Goal: Transaction & Acquisition: Book appointment/travel/reservation

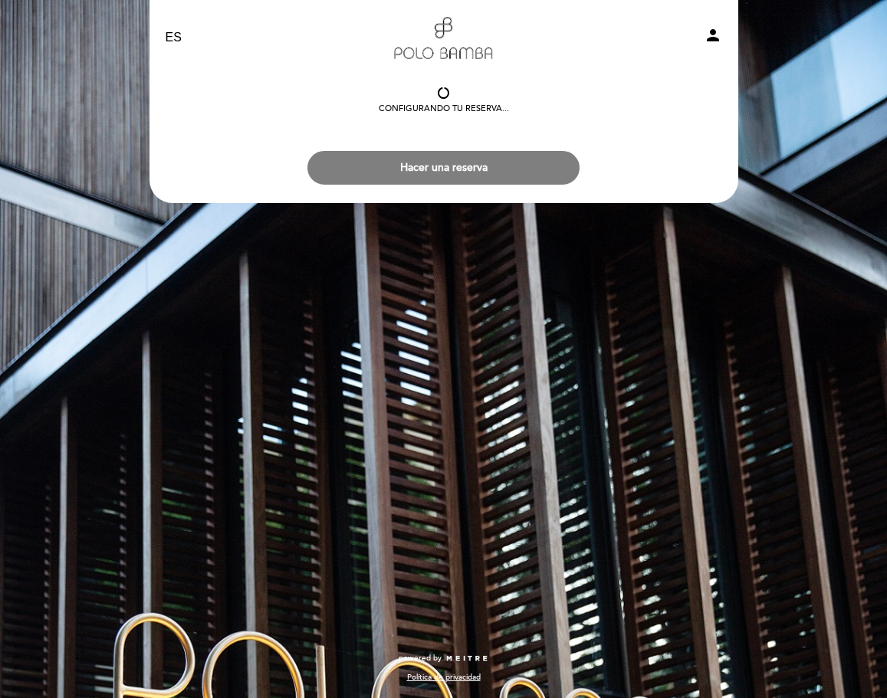
select select "es"
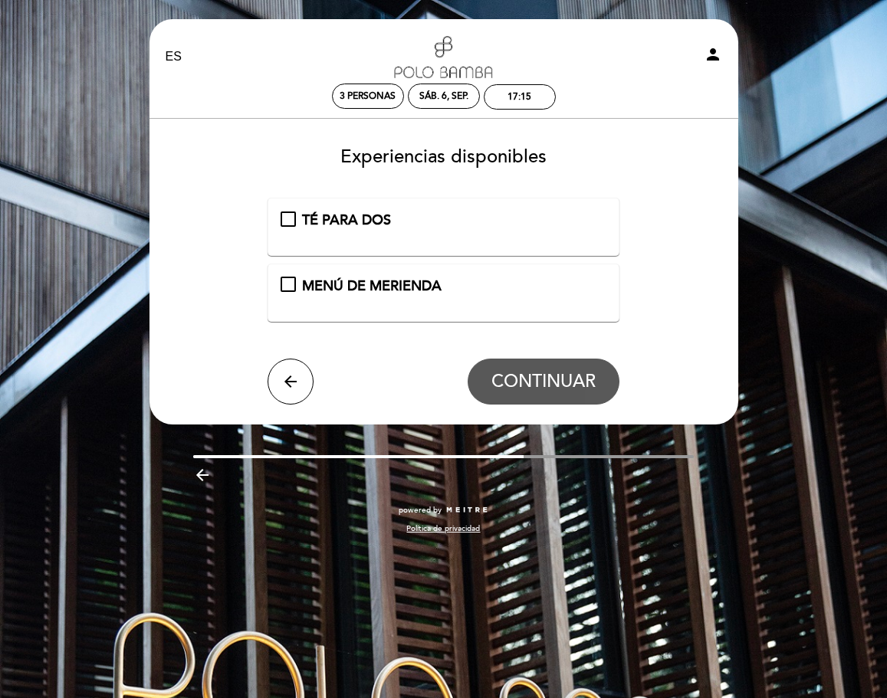
click at [291, 222] on div "TÉ PARA DOS" at bounding box center [444, 221] width 326 height 20
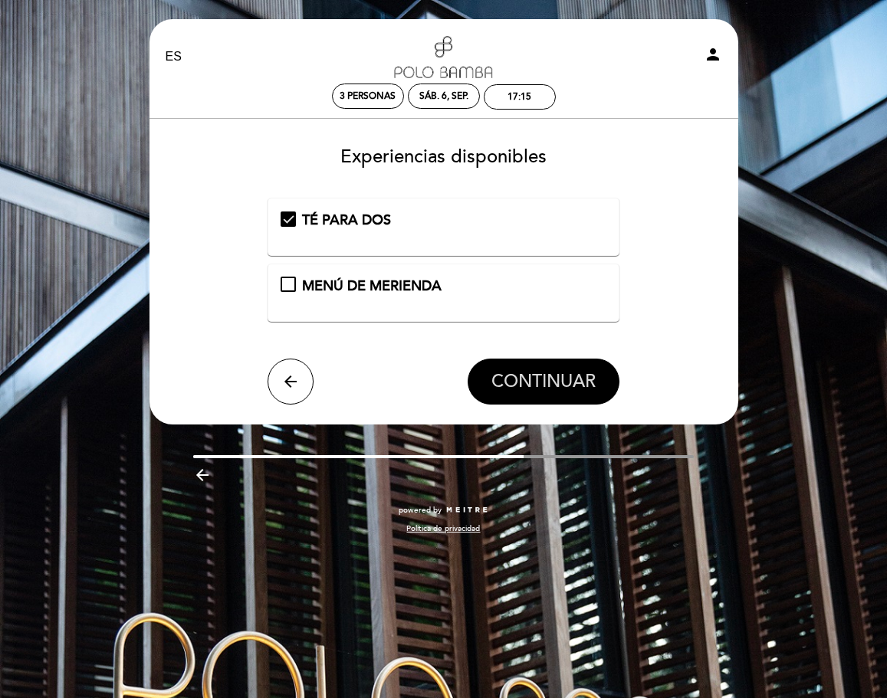
click at [552, 379] on span "CONTINUAR" at bounding box center [543, 381] width 104 height 21
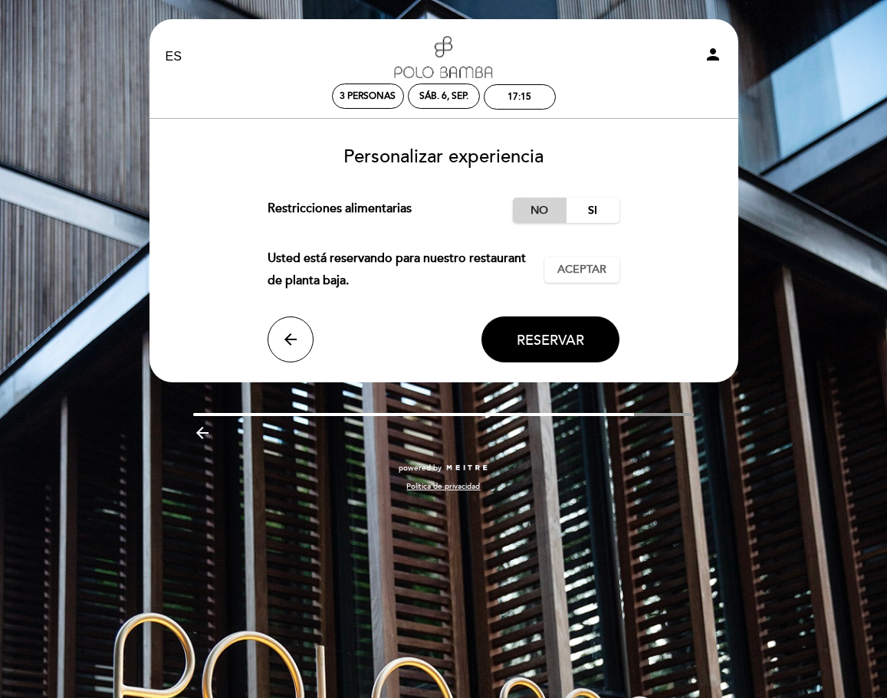
click at [537, 206] on label "No" at bounding box center [540, 210] width 54 height 25
click at [582, 269] on span "Aceptar" at bounding box center [581, 270] width 49 height 16
click at [287, 323] on button "arrow_back" at bounding box center [291, 340] width 46 height 46
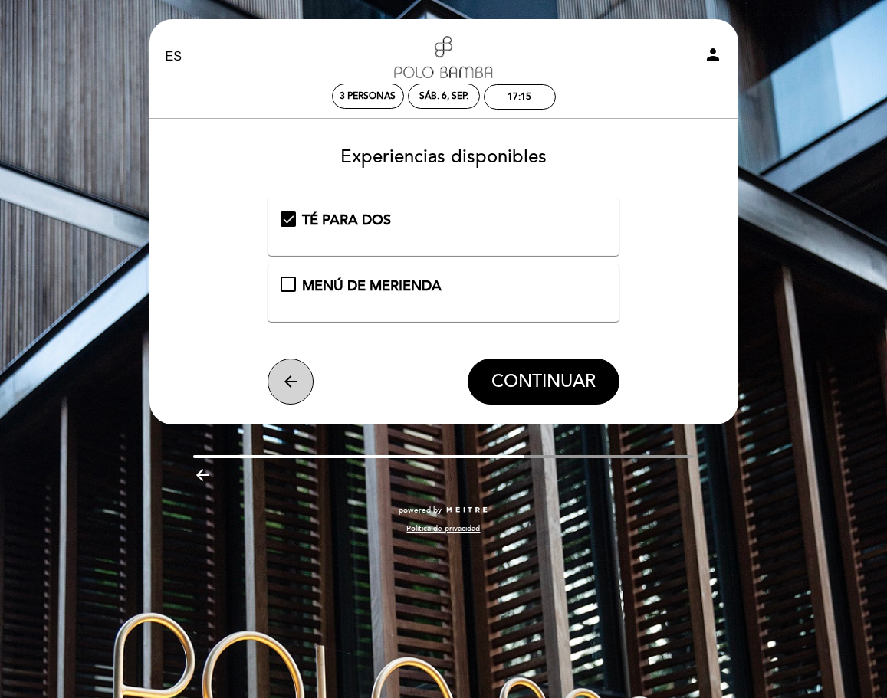
click at [282, 386] on icon "arrow_back" at bounding box center [290, 382] width 18 height 18
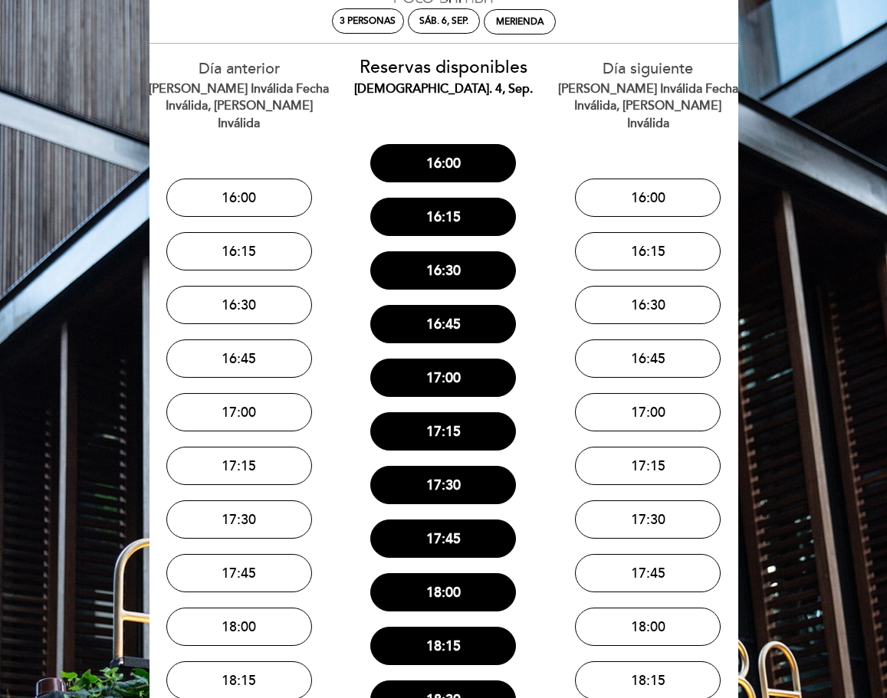
scroll to position [235, 0]
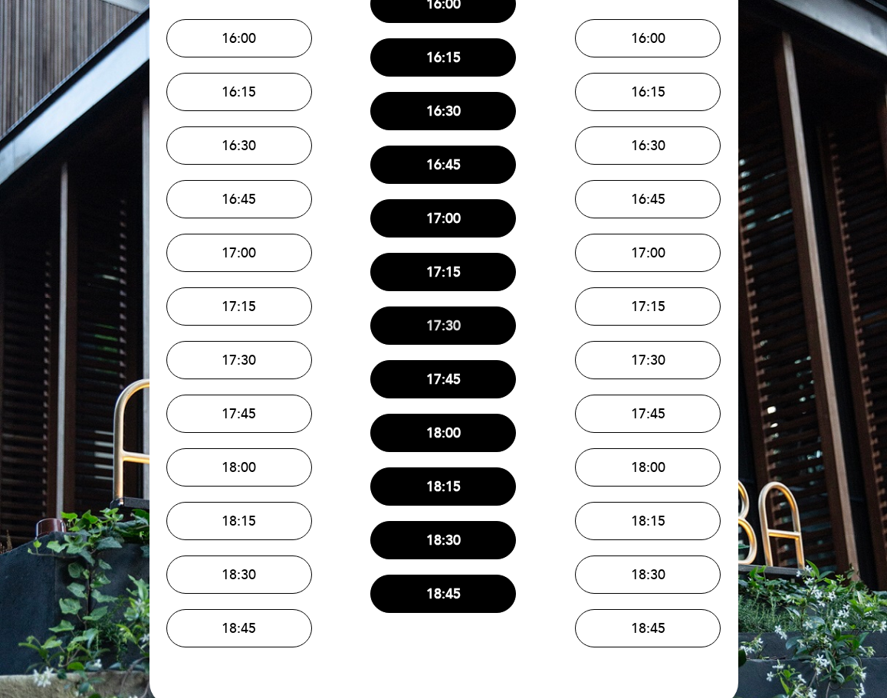
click at [442, 325] on button "17:30" at bounding box center [443, 326] width 146 height 38
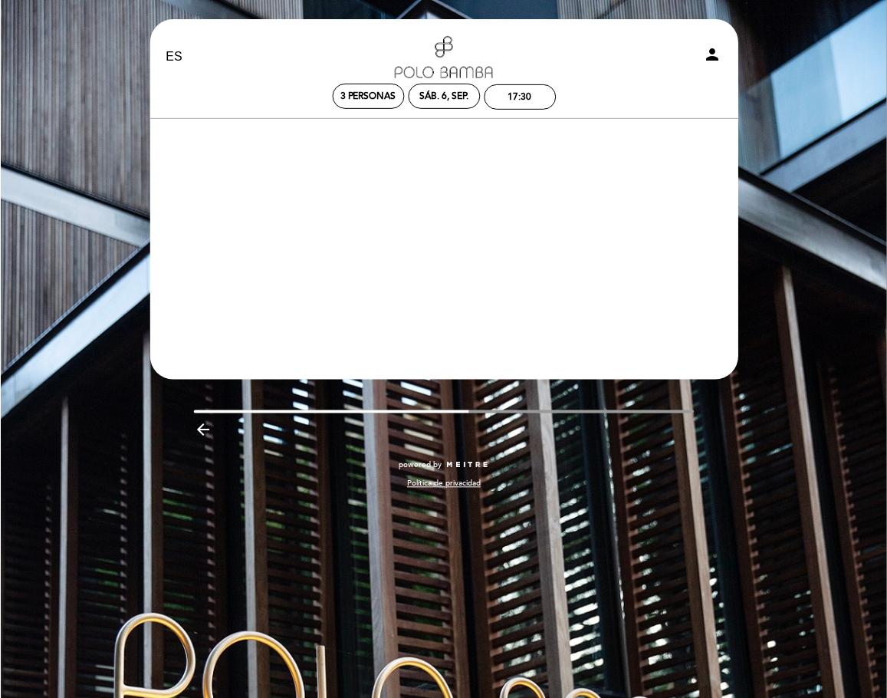
scroll to position [0, 0]
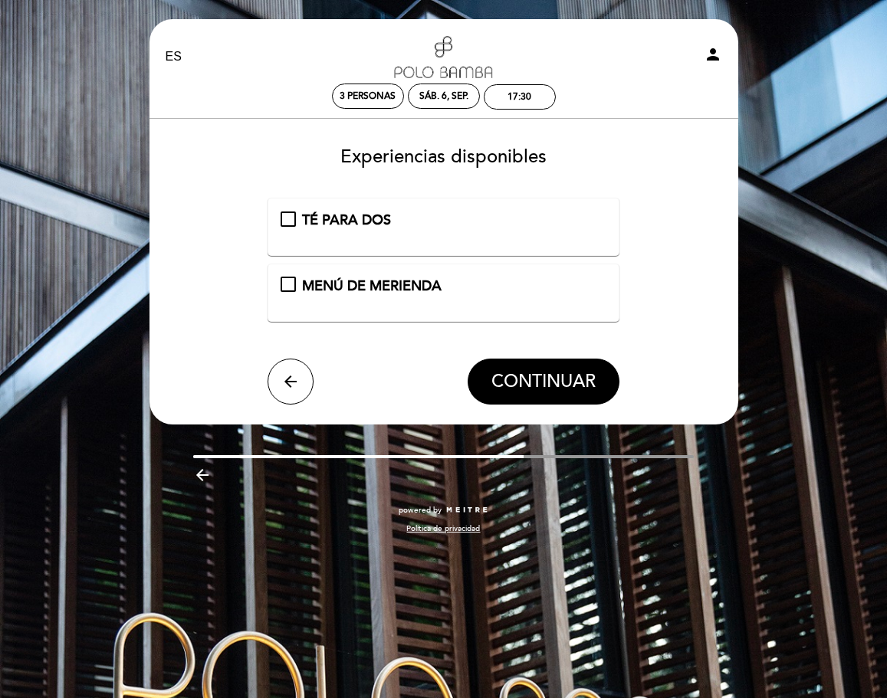
click at [292, 221] on div "TÉ PARA DOS" at bounding box center [444, 221] width 326 height 20
click at [562, 370] on button "CONTINUAR" at bounding box center [544, 382] width 152 height 46
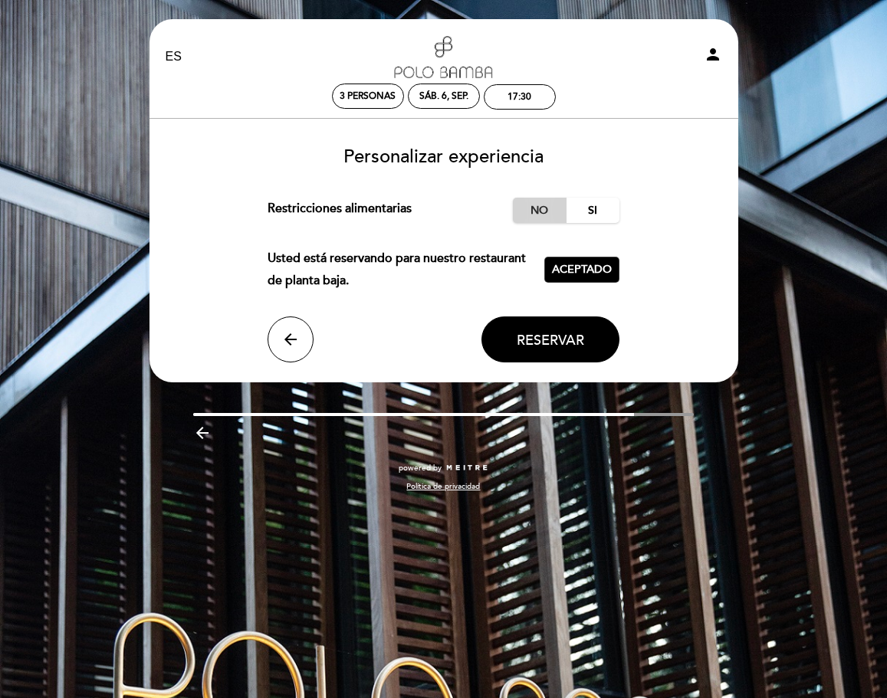
click at [538, 212] on label "No" at bounding box center [540, 210] width 54 height 25
click at [582, 273] on span "Aceptado" at bounding box center [582, 270] width 60 height 16
click at [559, 343] on span "Reservar" at bounding box center [550, 339] width 67 height 17
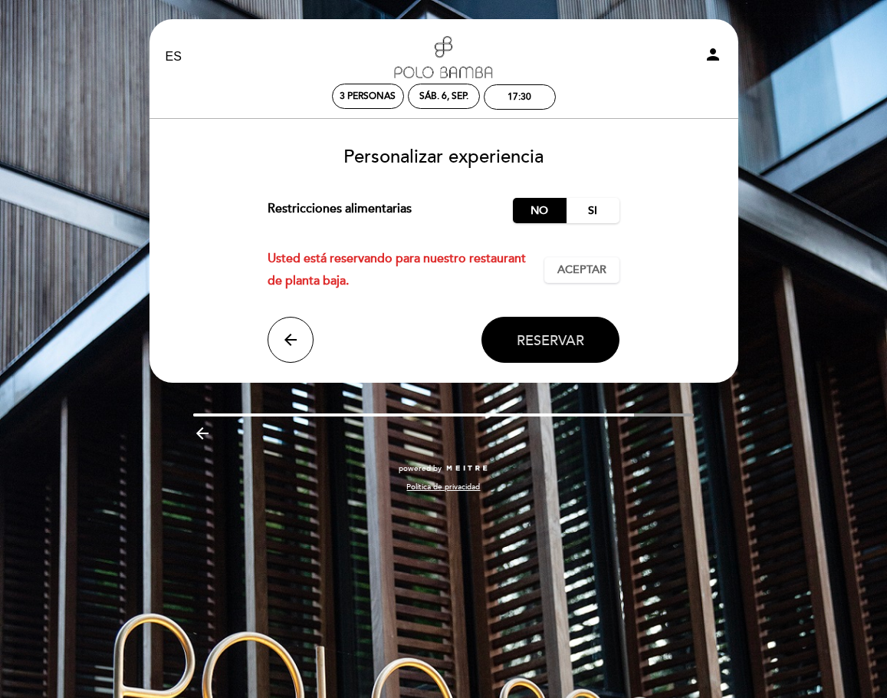
click at [559, 336] on span "Reservar" at bounding box center [550, 339] width 67 height 17
click at [585, 264] on span "Aceptar" at bounding box center [581, 270] width 49 height 16
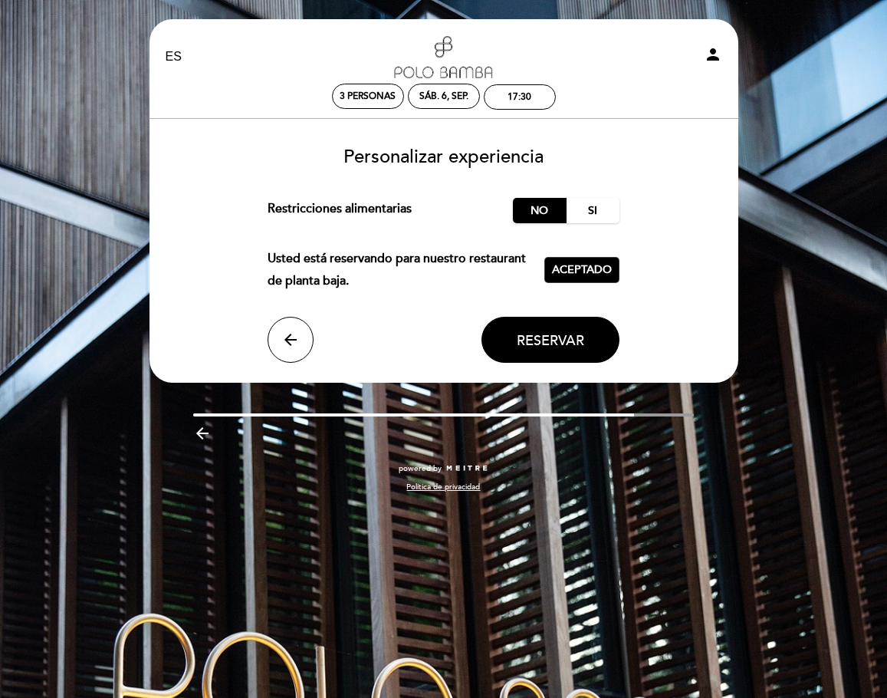
click at [582, 264] on span "Aceptado" at bounding box center [582, 270] width 60 height 16
click at [582, 264] on span "Aceptar" at bounding box center [581, 270] width 49 height 16
click at [558, 334] on span "Reservar" at bounding box center [550, 339] width 67 height 17
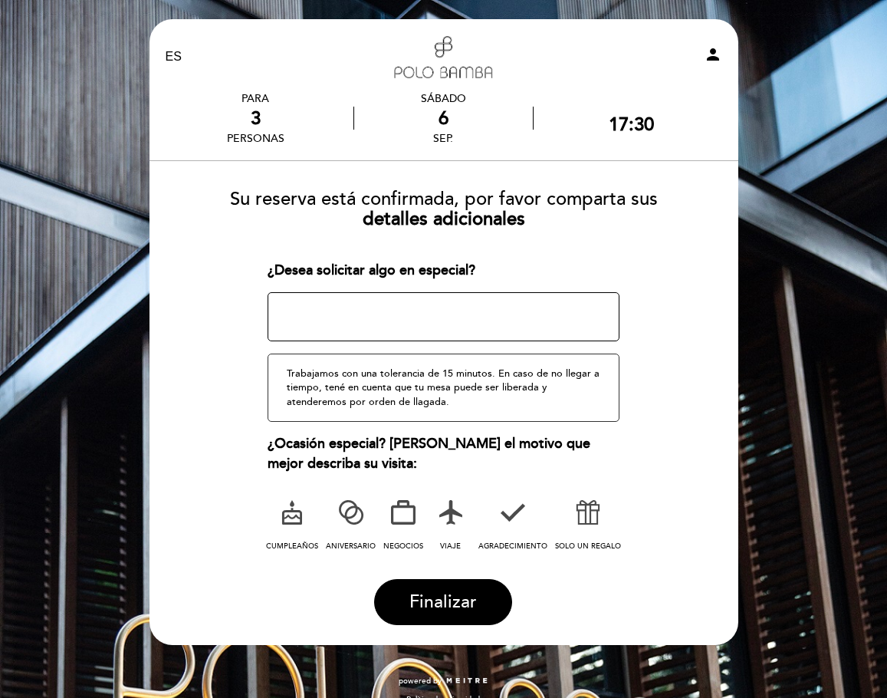
click at [529, 318] on textarea at bounding box center [444, 316] width 352 height 49
type textarea "q"
type textarea "Buenos días, por favor una mesa cómoda. que no sea una mesa chica. gracias!"
click at [443, 605] on span "Finalizar" at bounding box center [442, 601] width 67 height 21
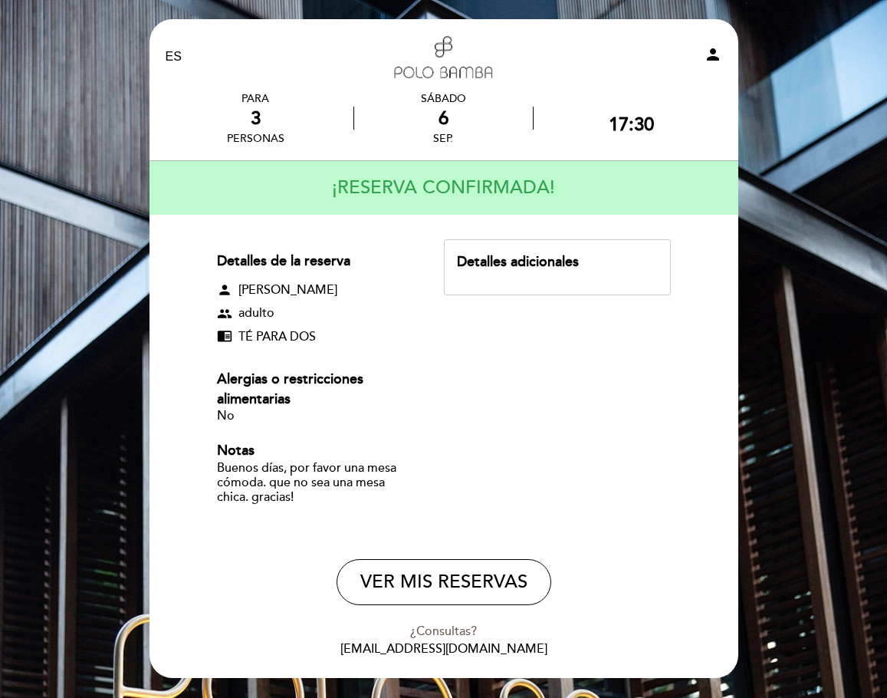
click at [520, 257] on div "Detalles adicionales" at bounding box center [557, 262] width 200 height 20
click at [264, 484] on div "Buenos días, por favor una mesa cómoda. que no sea una mesa chica. gracias!" at bounding box center [317, 483] width 200 height 44
click at [527, 260] on div "Detalles adicionales" at bounding box center [557, 262] width 200 height 20
click at [289, 263] on div "Detalles de la reserva" at bounding box center [317, 261] width 200 height 20
drag, startPoint x: 253, startPoint y: 310, endPoint x: 266, endPoint y: 355, distance: 46.3
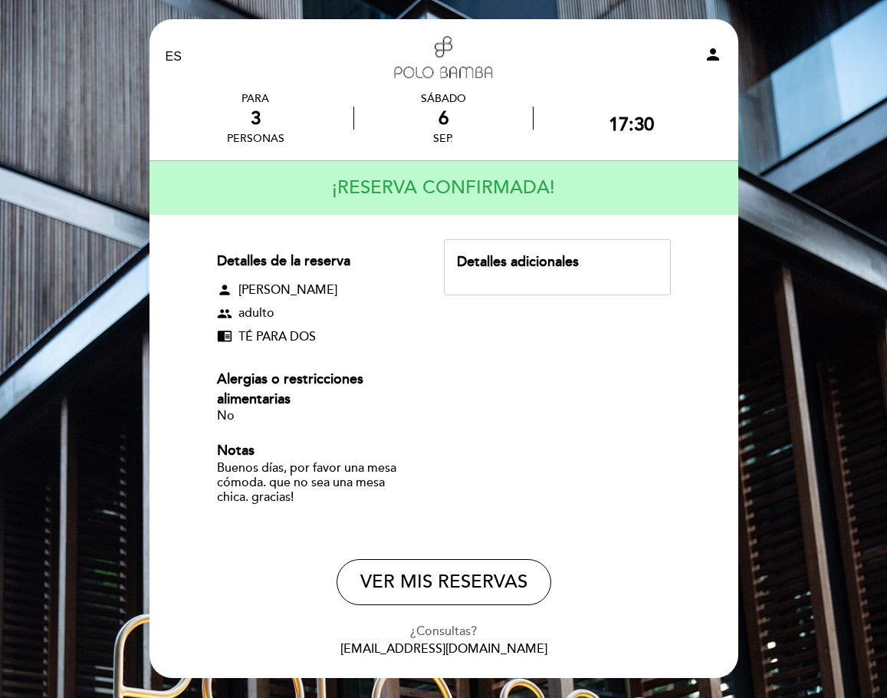
click at [259, 335] on div "Detalles de la reserva person [PERSON_NAME] group adulto chrome_reader_mode TÉ …" at bounding box center [331, 380] width 228 height 283
drag, startPoint x: 267, startPoint y: 366, endPoint x: 260, endPoint y: 442, distance: 77.0
click at [272, 392] on div "Detalles de la reserva person [PERSON_NAME] group adulto chrome_reader_mode TÉ …" at bounding box center [331, 380] width 228 height 283
drag, startPoint x: 260, startPoint y: 442, endPoint x: 284, endPoint y: 494, distance: 57.6
click at [269, 469] on div "Notas Buenos días, por favor una mesa cómoda. que no sea una mesa chica. gracia…" at bounding box center [317, 481] width 200 height 81
